Goal: Navigation & Orientation: Find specific page/section

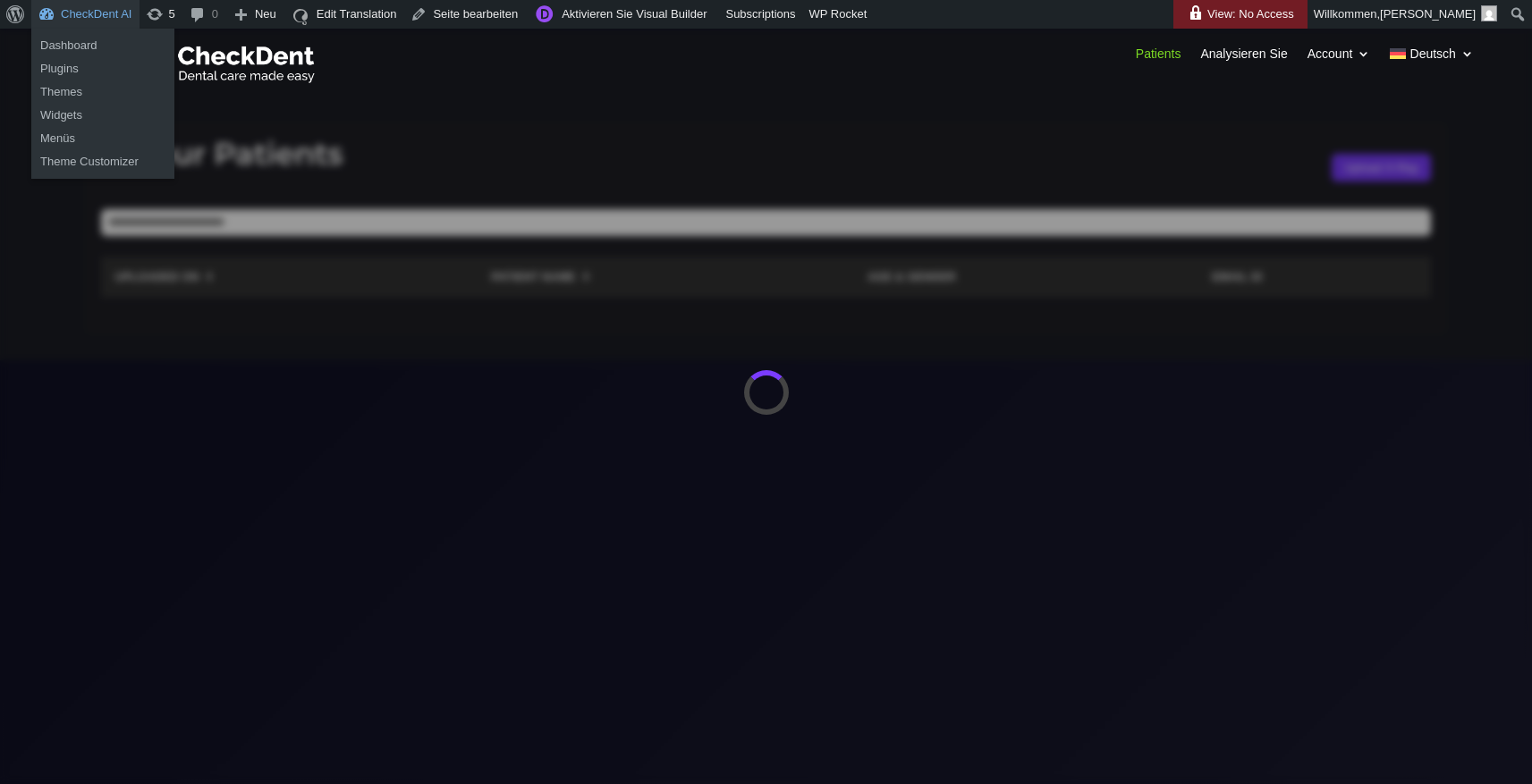
click at [103, 15] on link "CheckDent AI" at bounding box center [85, 14] width 108 height 28
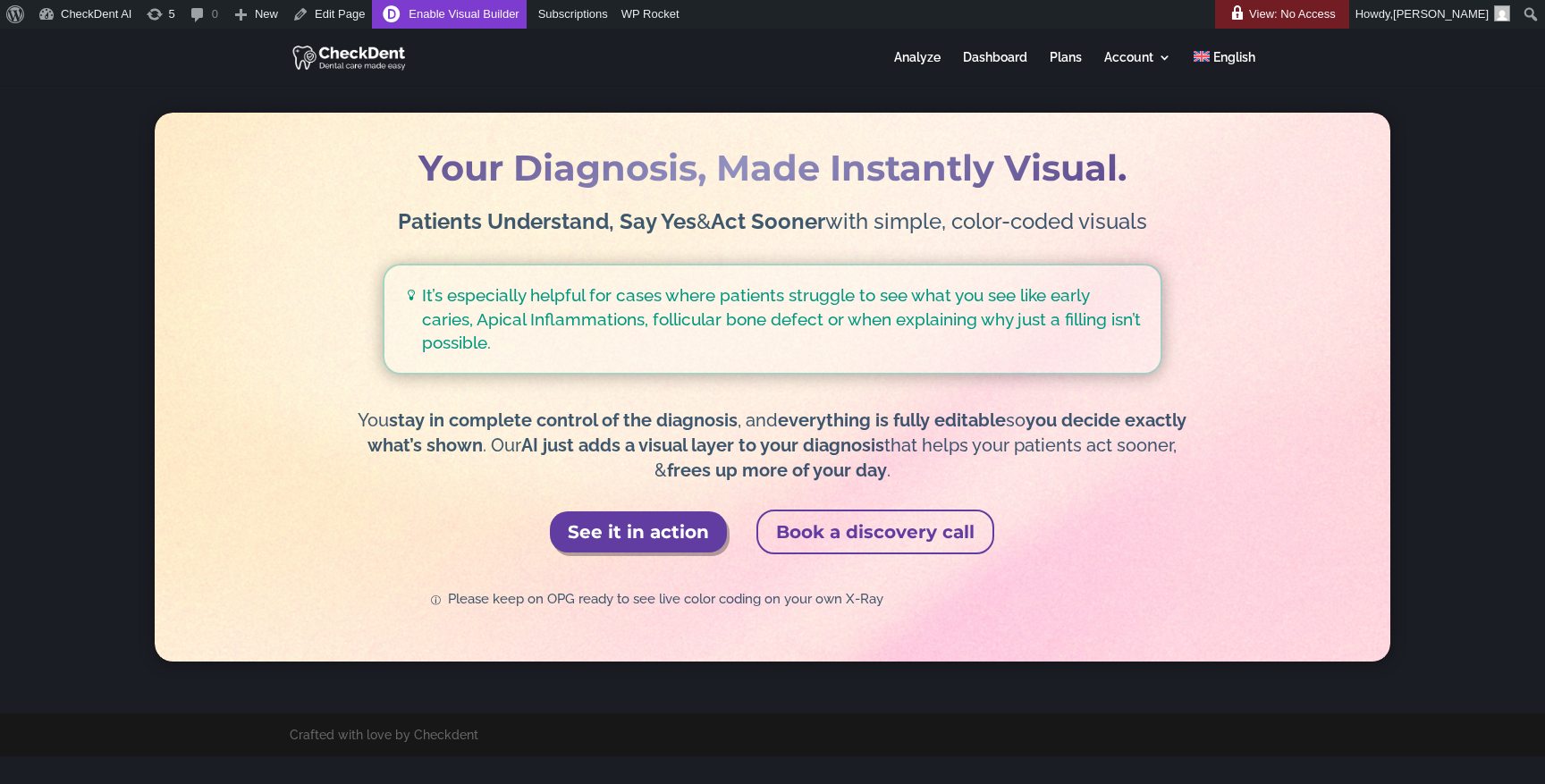
click at [447, 13] on link "Enable Visual Builder" at bounding box center [448, 14] width 154 height 28
